Goal: Task Accomplishment & Management: Use online tool/utility

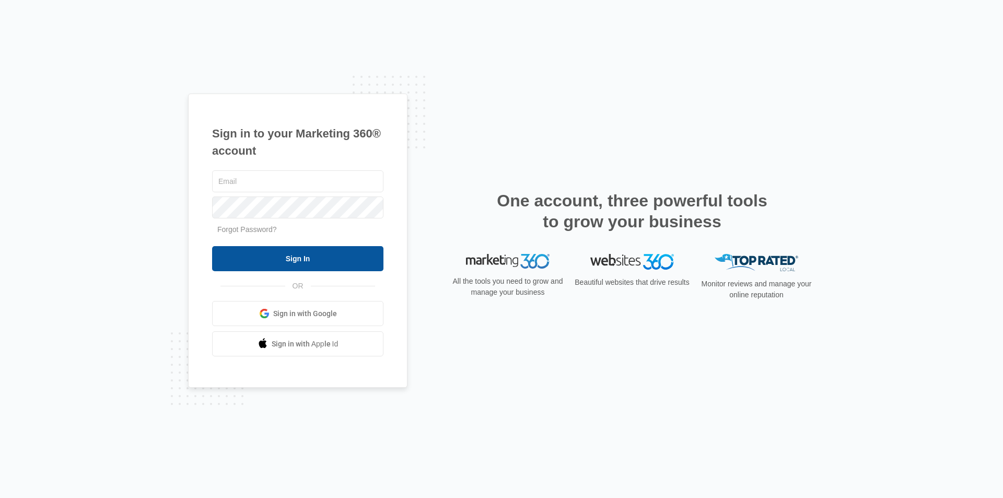
type input "[EMAIL_ADDRESS][DOMAIN_NAME]"
click at [304, 264] on input "Sign In" at bounding box center [297, 258] width 171 height 25
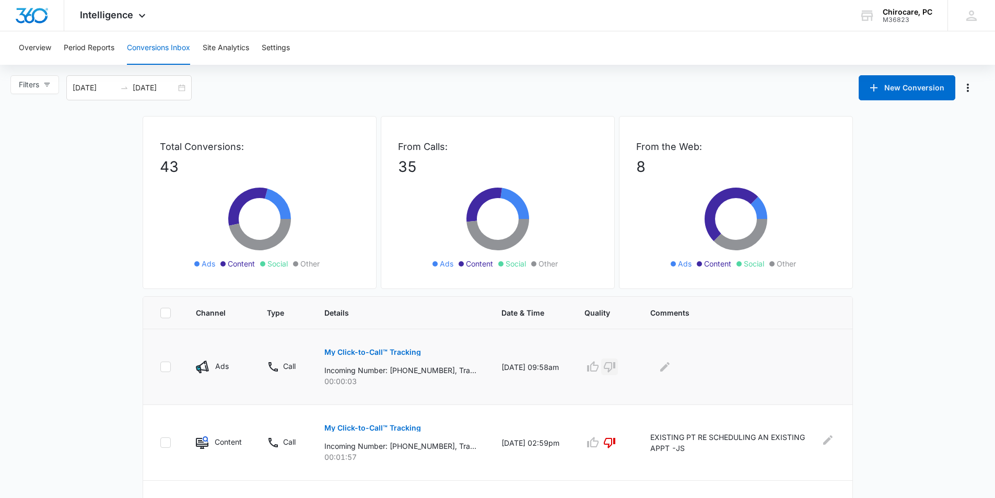
click at [615, 366] on icon "button" at bounding box center [609, 367] width 11 height 10
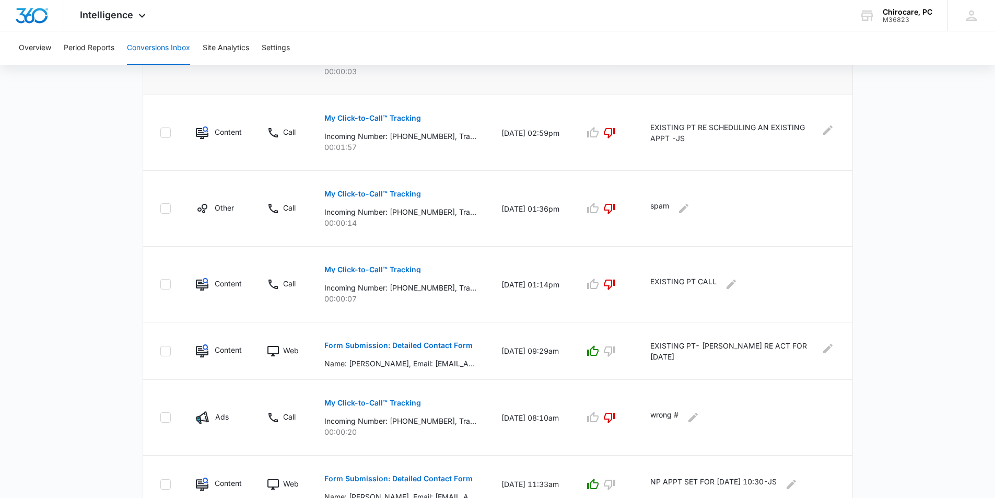
scroll to position [313, 0]
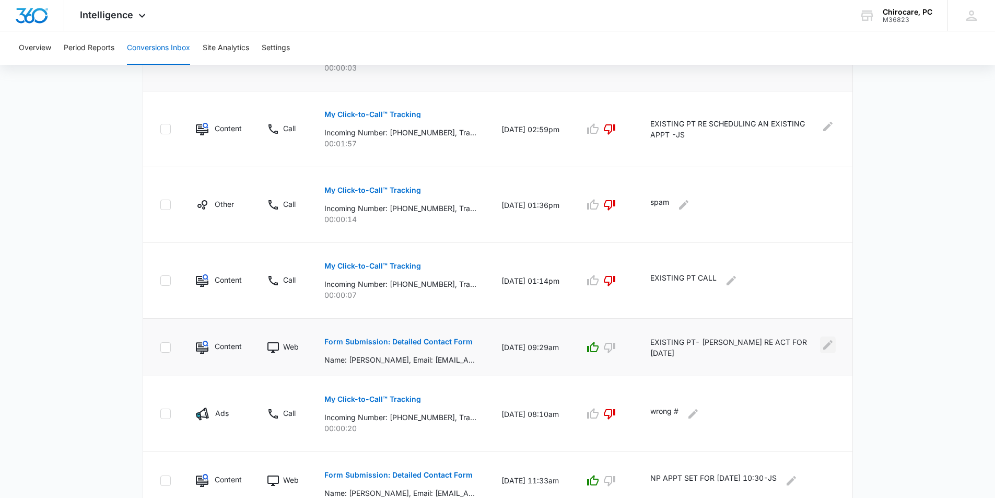
click at [821, 347] on icon "Edit Comments" at bounding box center [827, 344] width 13 height 13
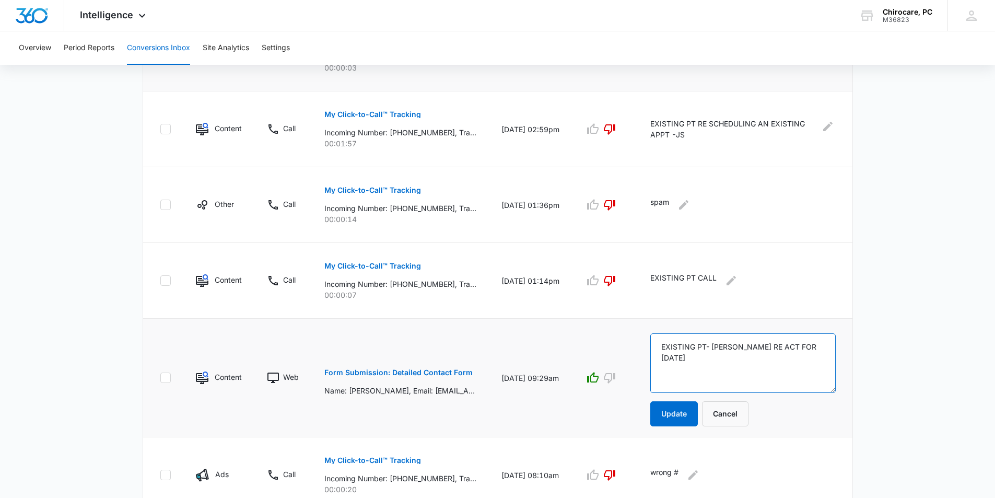
click at [744, 348] on textarea "EXISTING PT- [PERSON_NAME] RE ACT FOR [DATE]" at bounding box center [742, 363] width 185 height 60
type textarea "EXISTING PT- MADE RE ACT FOR [DATE]"
click at [692, 415] on button "Update" at bounding box center [674, 413] width 48 height 25
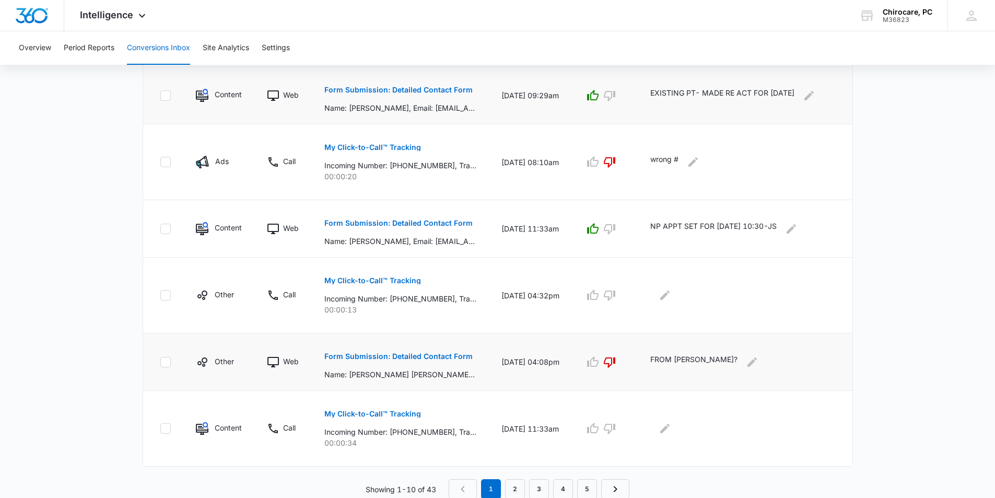
scroll to position [566, 0]
